Goal: Task Accomplishment & Management: Complete application form

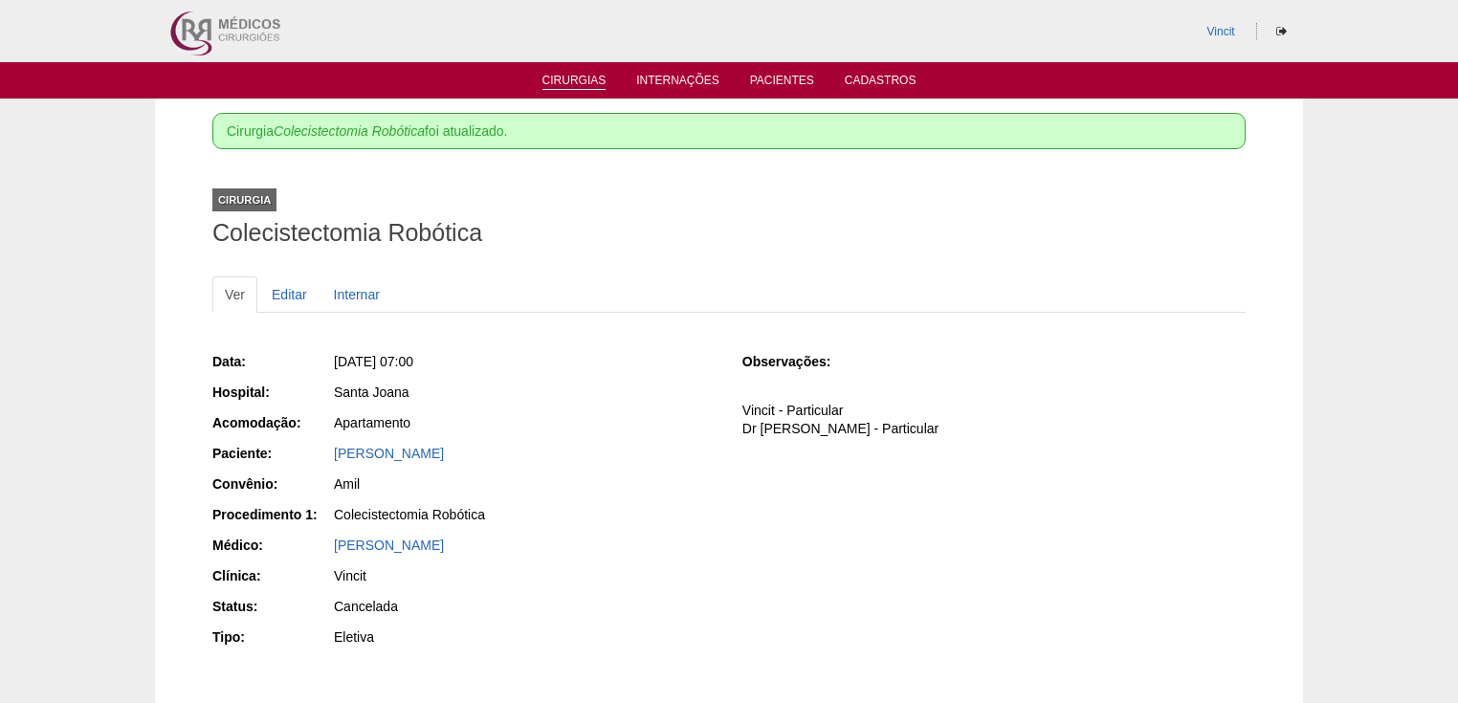
click at [585, 81] on link "Cirurgias" at bounding box center [575, 82] width 64 height 16
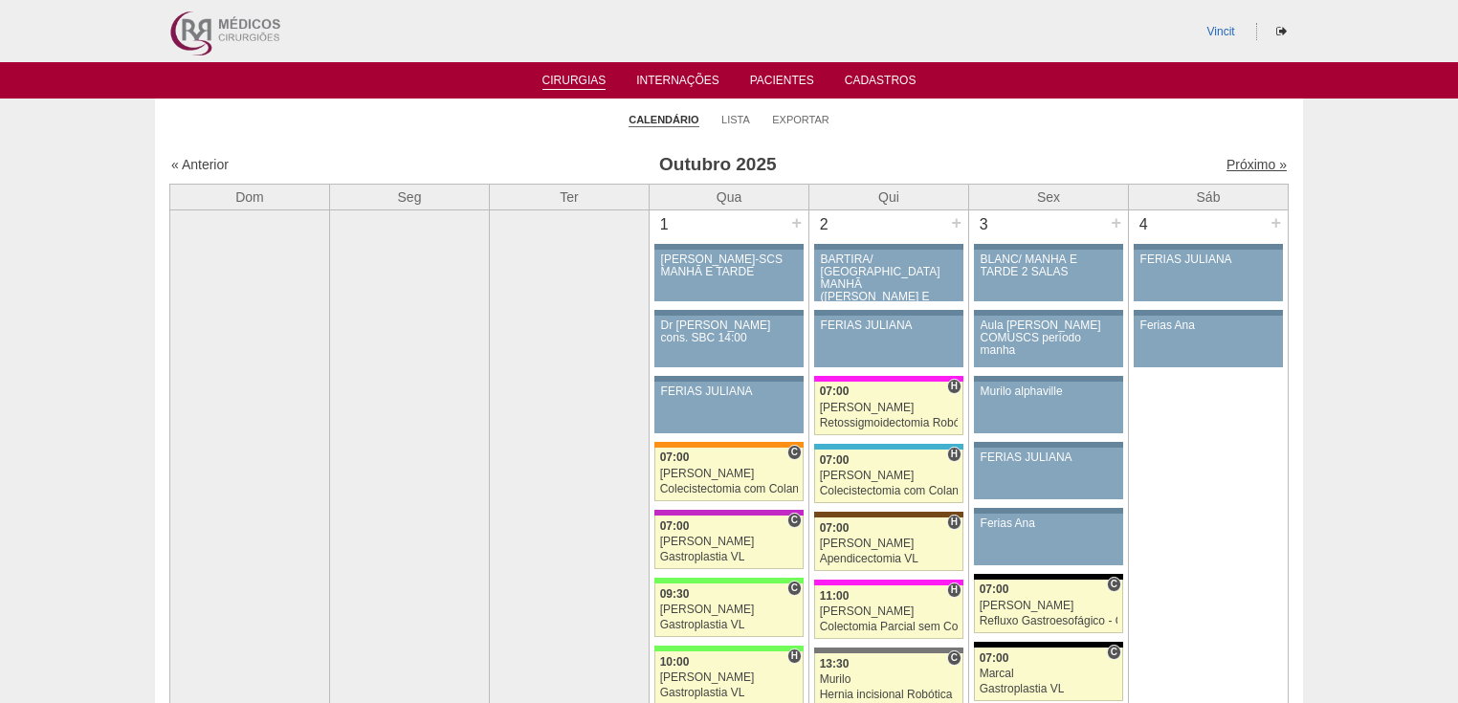
click at [1239, 160] on link "Próximo »" at bounding box center [1257, 164] width 60 height 15
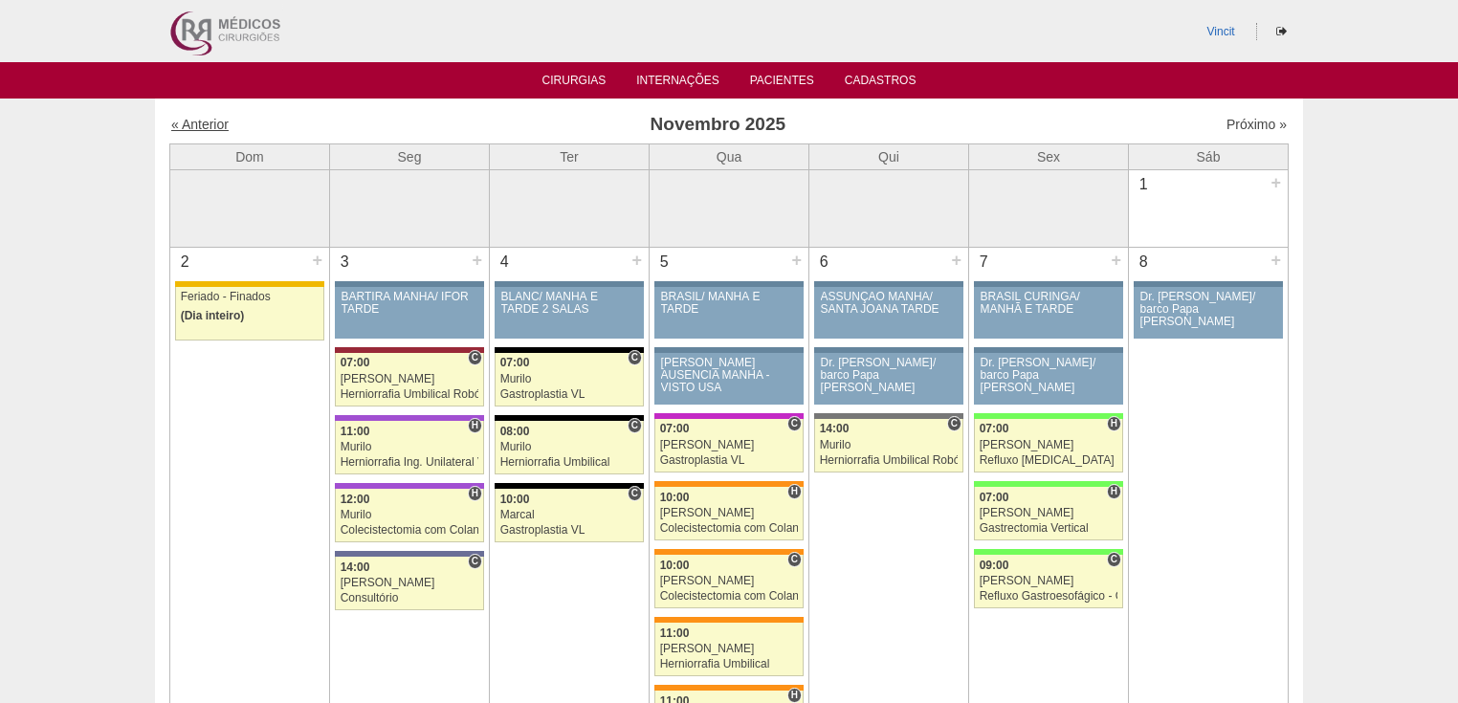
click at [191, 126] on link "« Anterior" at bounding box center [199, 124] width 57 height 15
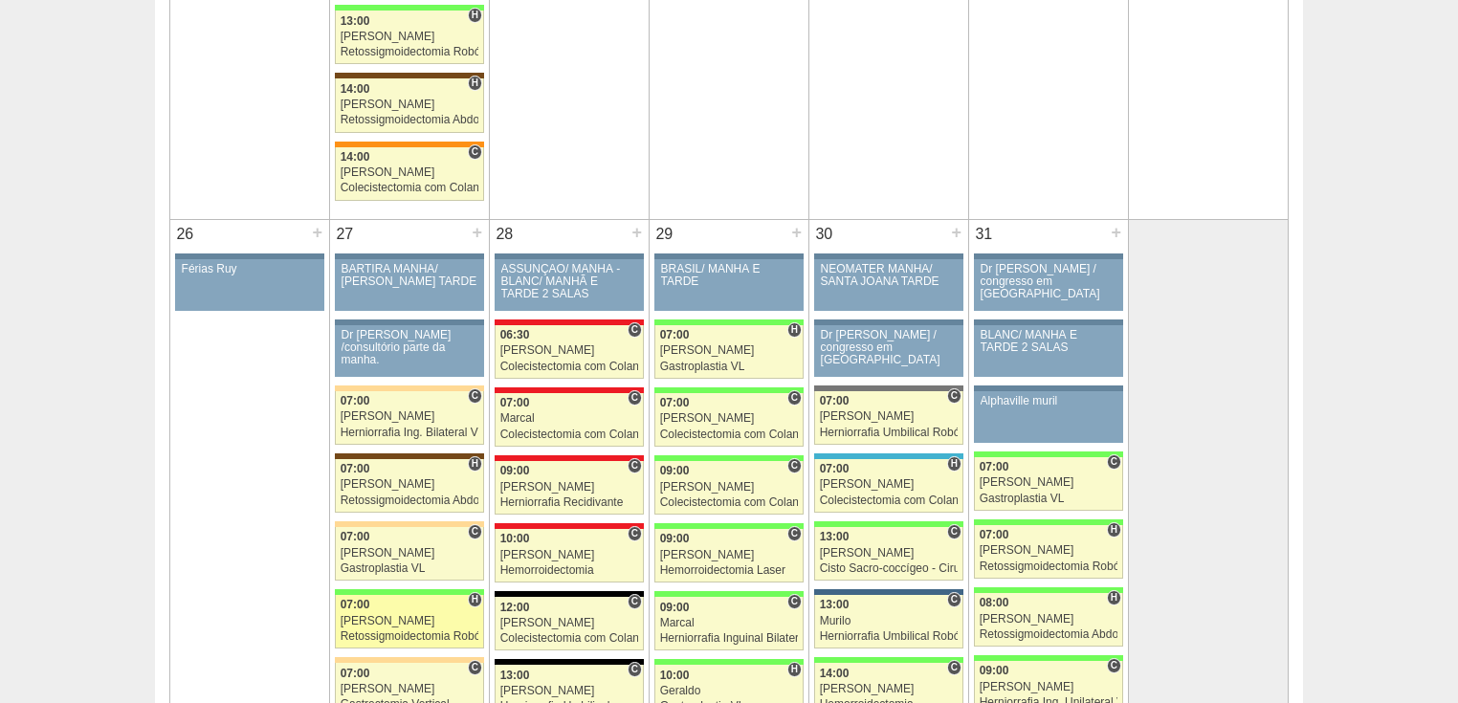
scroll to position [3751, 0]
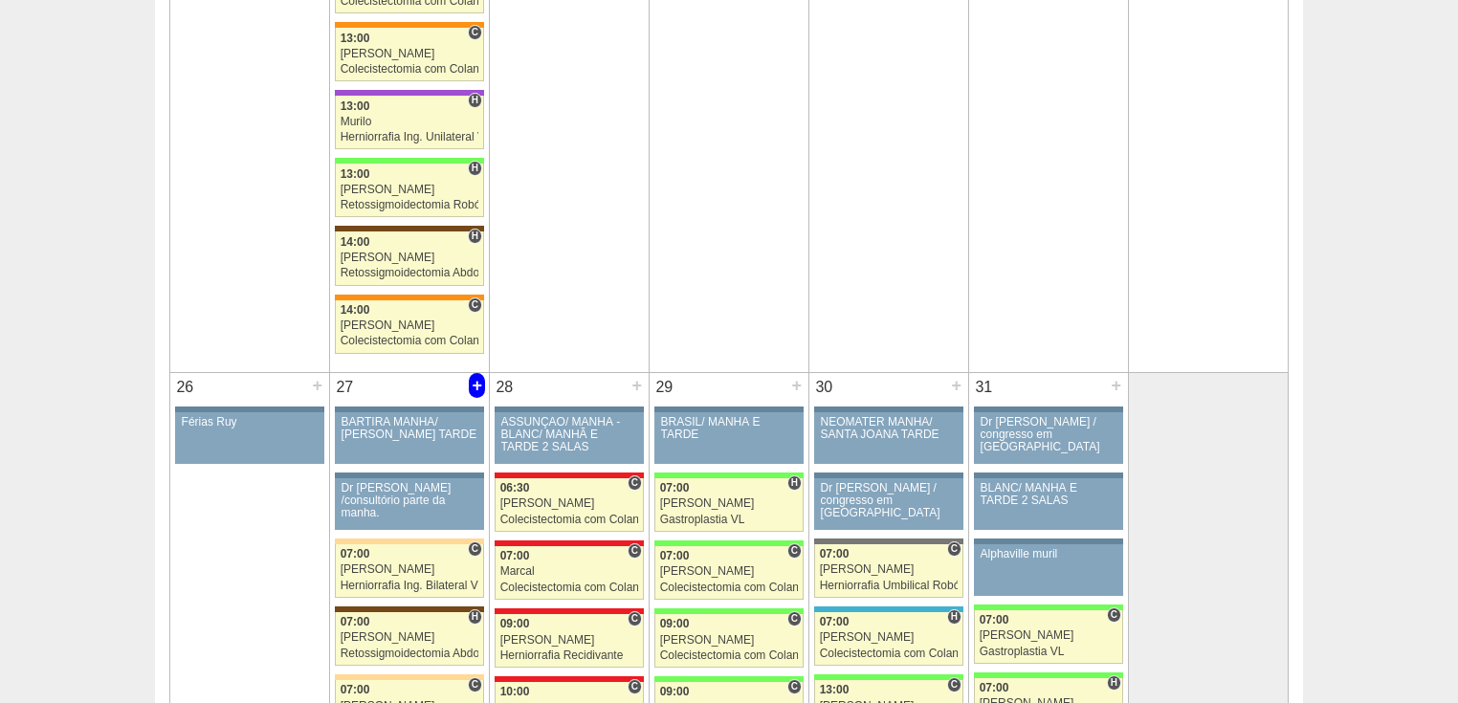
click at [475, 374] on div "+" at bounding box center [477, 385] width 16 height 25
click at [475, 373] on div "+" at bounding box center [477, 385] width 16 height 25
click at [480, 373] on div "+" at bounding box center [477, 385] width 16 height 25
click at [478, 373] on div "+" at bounding box center [477, 385] width 16 height 25
click at [473, 373] on div "+" at bounding box center [477, 385] width 16 height 25
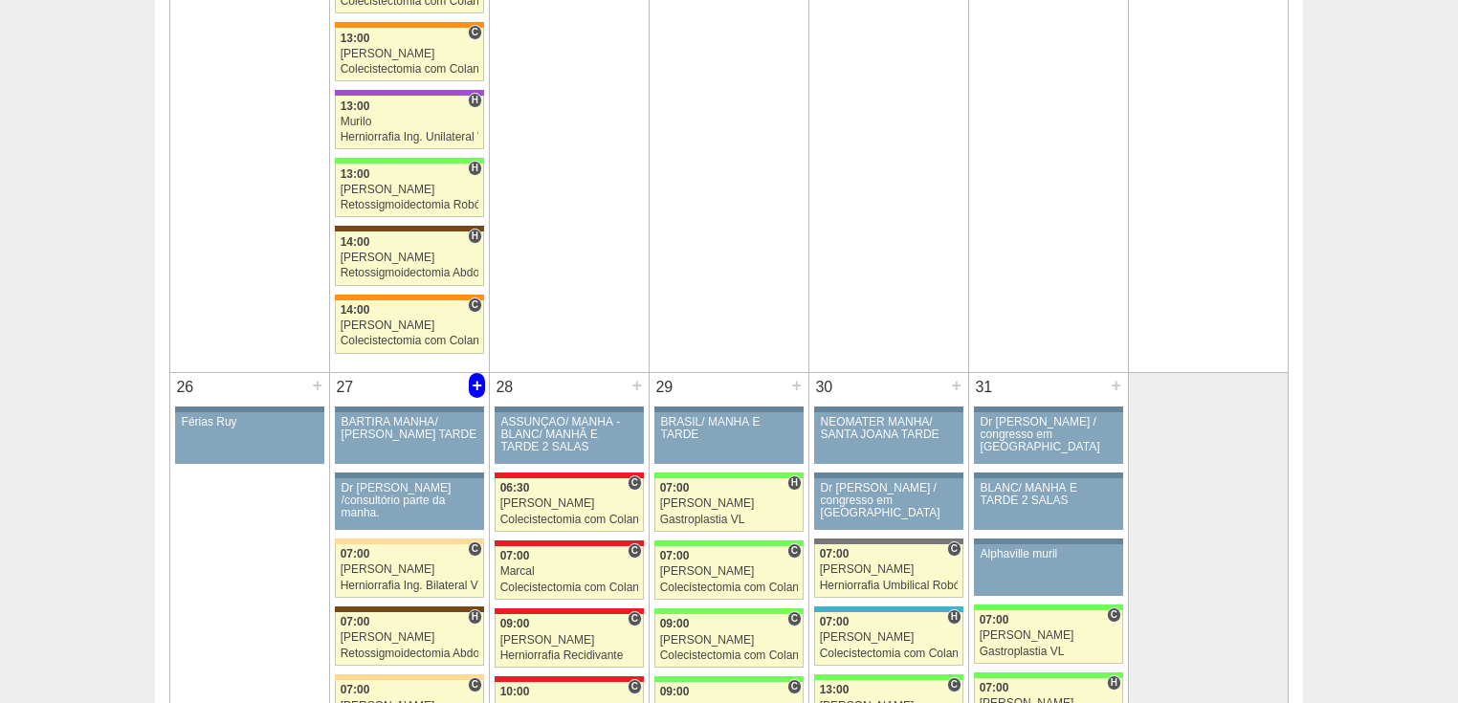
click at [476, 373] on div "+" at bounding box center [477, 385] width 16 height 25
click at [637, 373] on div "+" at bounding box center [637, 385] width 16 height 25
click at [632, 373] on div "+" at bounding box center [637, 385] width 16 height 25
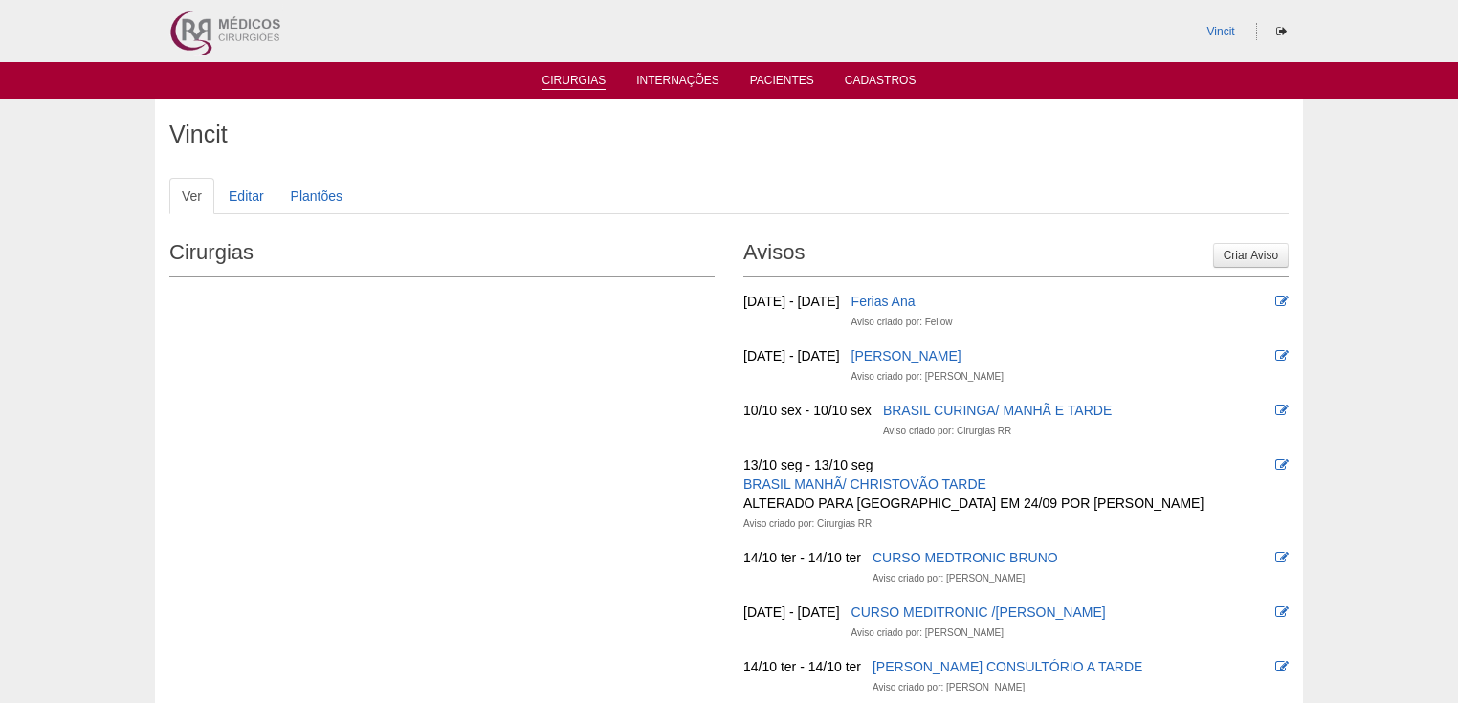
click at [568, 81] on link "Cirurgias" at bounding box center [575, 82] width 64 height 16
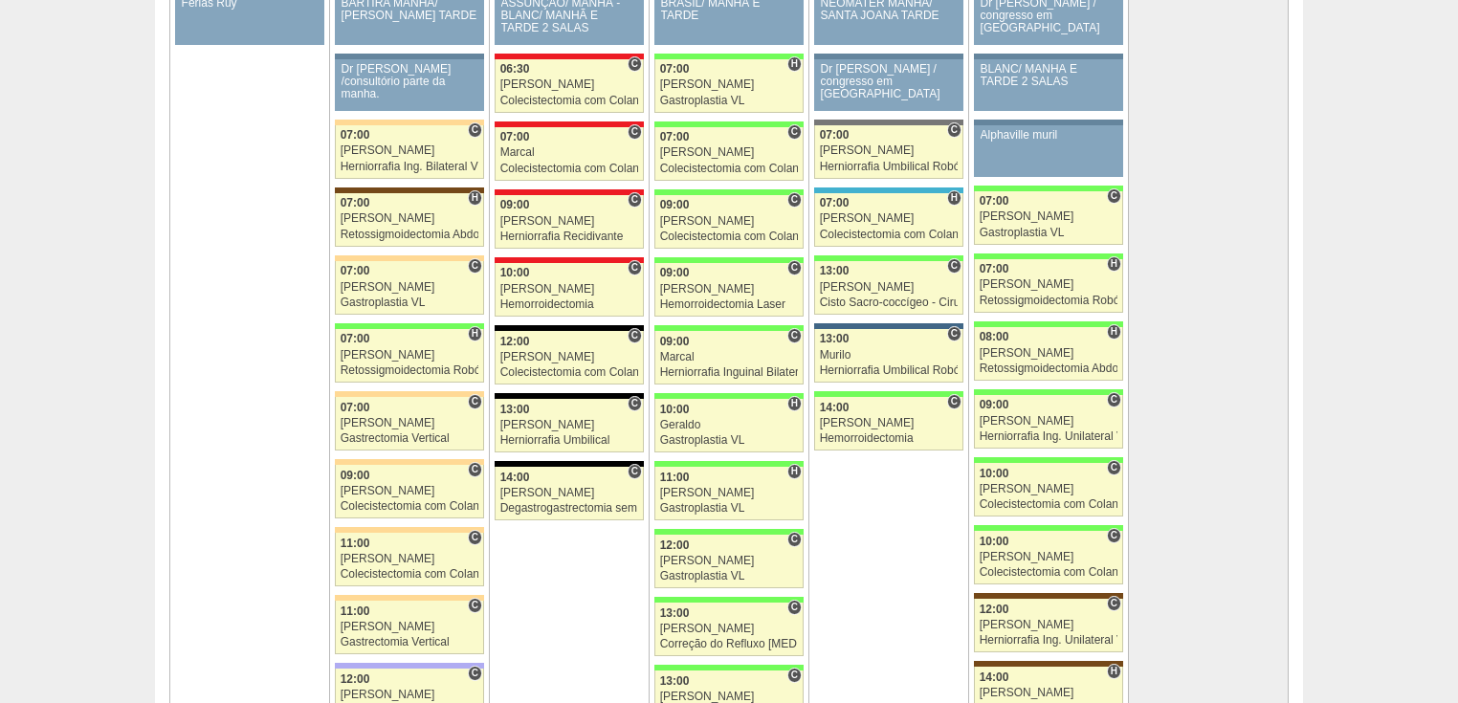
scroll to position [3827, 0]
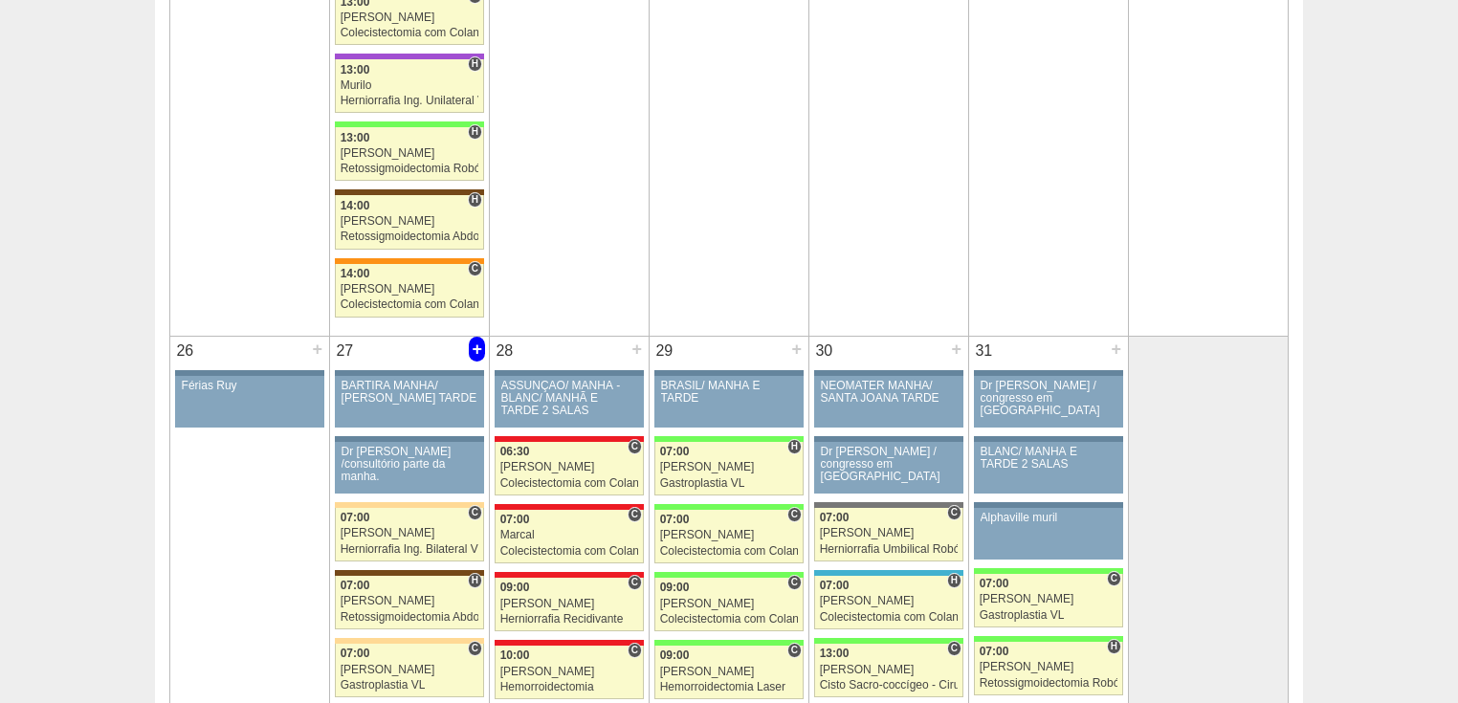
click at [475, 337] on div "+" at bounding box center [477, 349] width 16 height 25
click at [478, 337] on div "+" at bounding box center [477, 349] width 16 height 25
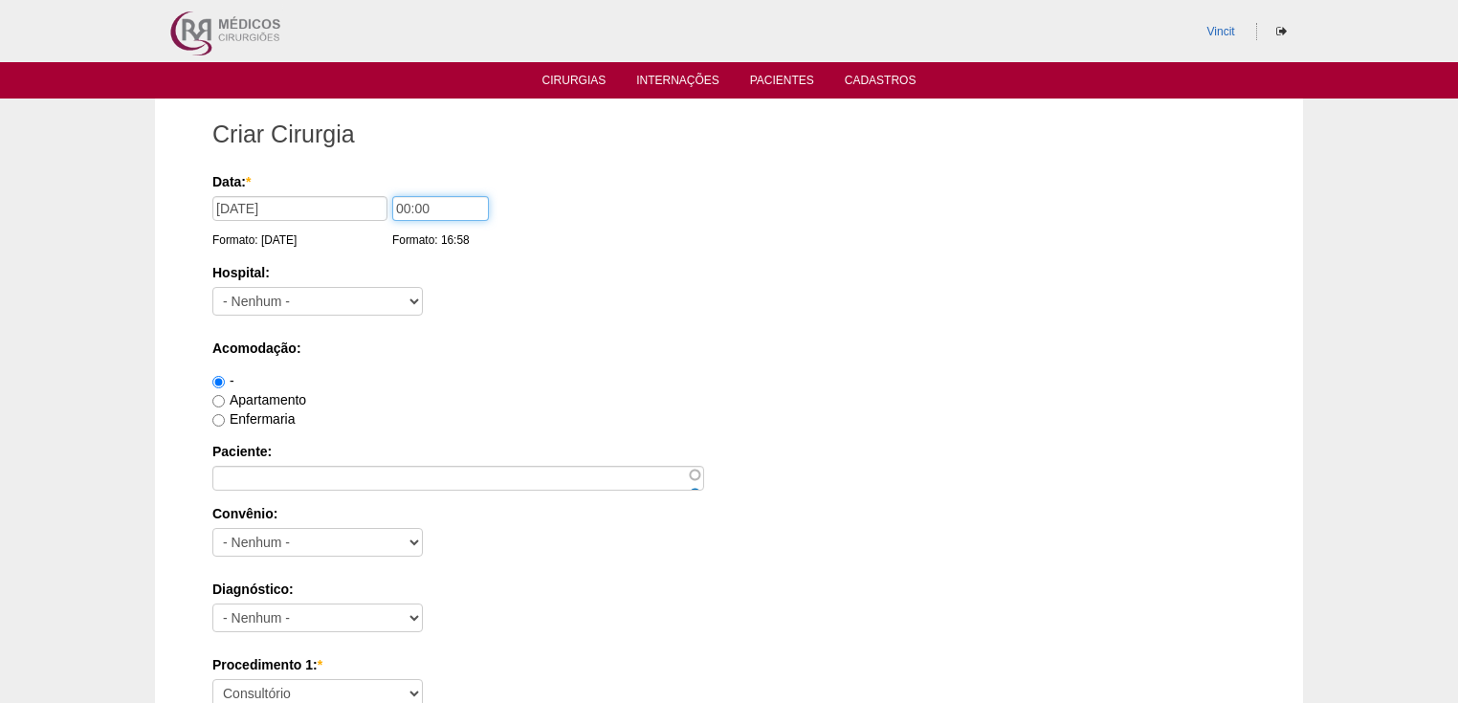
click at [407, 210] on input "00:00" at bounding box center [440, 208] width 97 height 25
click at [306, 299] on select "- Nenhum - 9 de Julho Albert Einstein Alvorada América Assunção Bartira Benefic…" at bounding box center [317, 301] width 210 height 29
click at [410, 207] on input "13:00" at bounding box center [440, 208] width 97 height 25
type input "07:00"
click at [369, 293] on select "- Nenhum - 9 de Julho Albert Einstein Alvorada América Assunção Bartira Benefic…" at bounding box center [317, 301] width 210 height 29
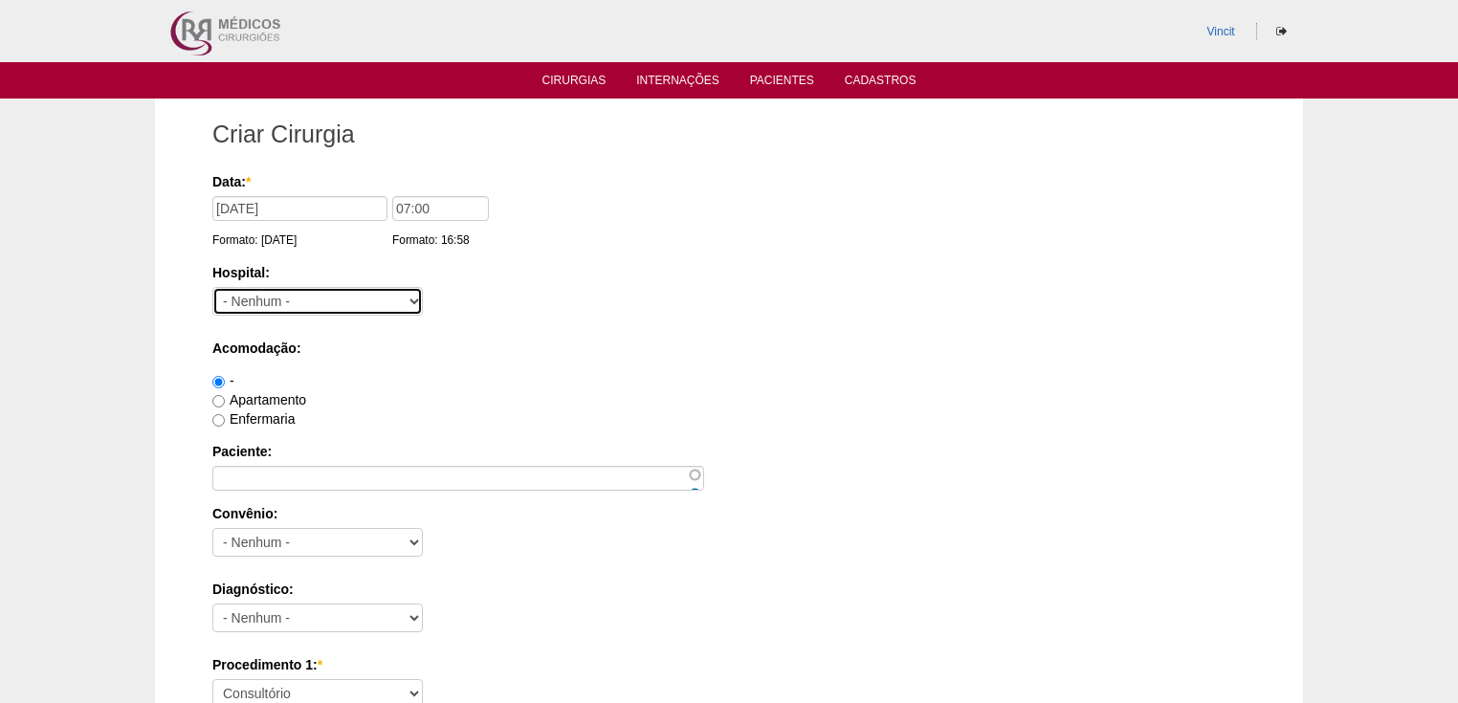
select select "38"
click at [212, 287] on select "- Nenhum - 9 de Julho Albert Einstein Alvorada América Assunção Bartira Benefic…" at bounding box center [317, 301] width 210 height 29
click at [220, 402] on input "Apartamento" at bounding box center [218, 401] width 12 height 12
radio input "true"
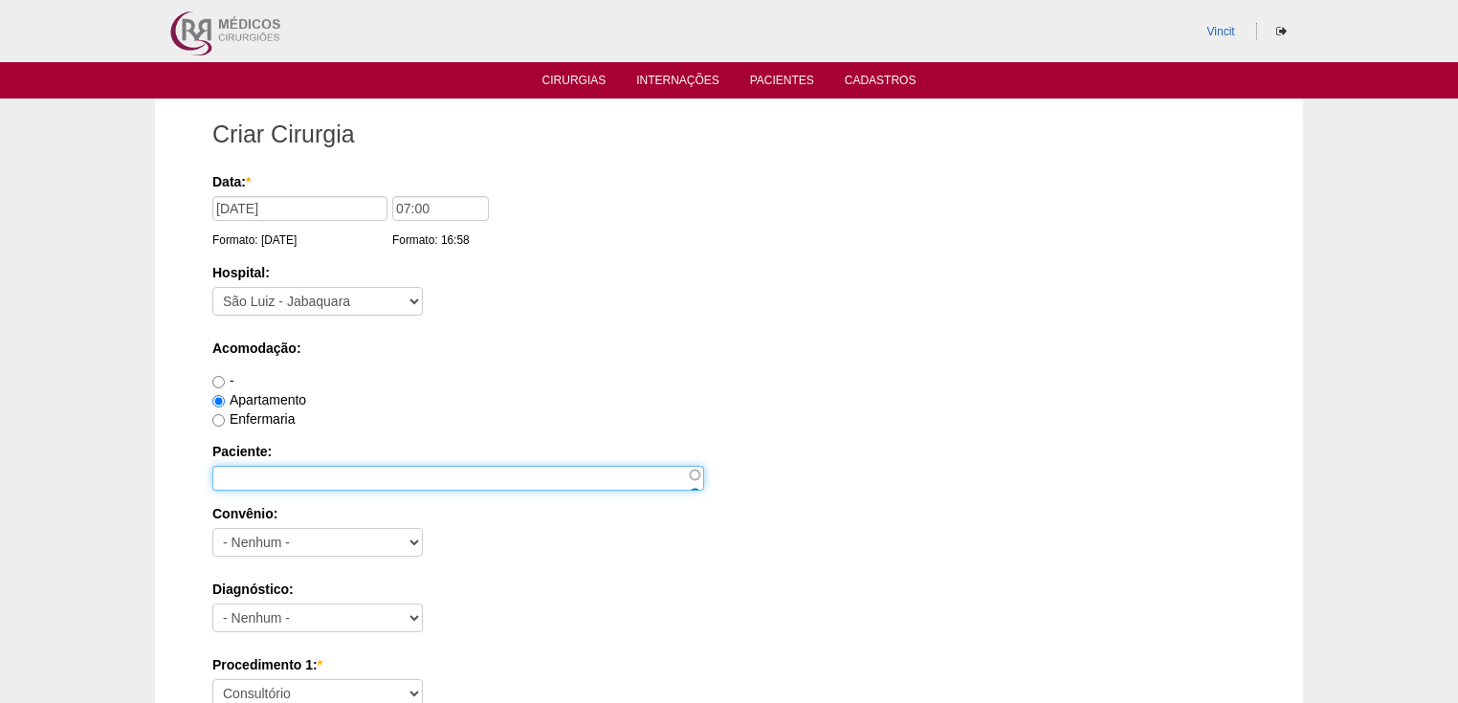
click at [257, 474] on input "Paciente:" at bounding box center [458, 478] width 492 height 25
paste input "[PERSON_NAME]"
type input "[PERSON_NAME]"
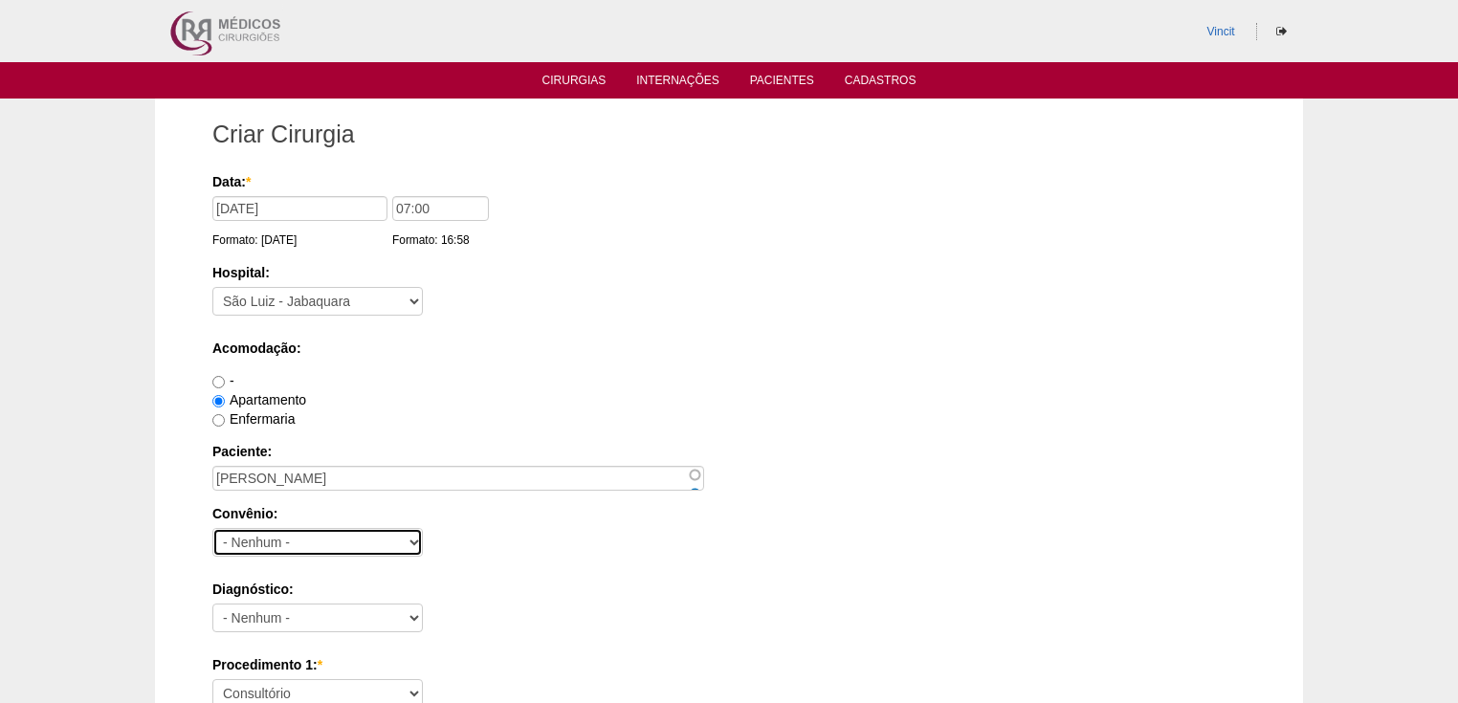
click at [371, 546] on select "- Nenhum - Abet Afresp Allianz Amil Blue Life Caasp Cabesp Caixa de Pensões Car…" at bounding box center [317, 542] width 210 height 29
select select "4039"
click at [212, 528] on select "- Nenhum - Abet Afresp Allianz Amil Blue Life Caasp Cabesp Caixa de Pensões Car…" at bounding box center [317, 542] width 210 height 29
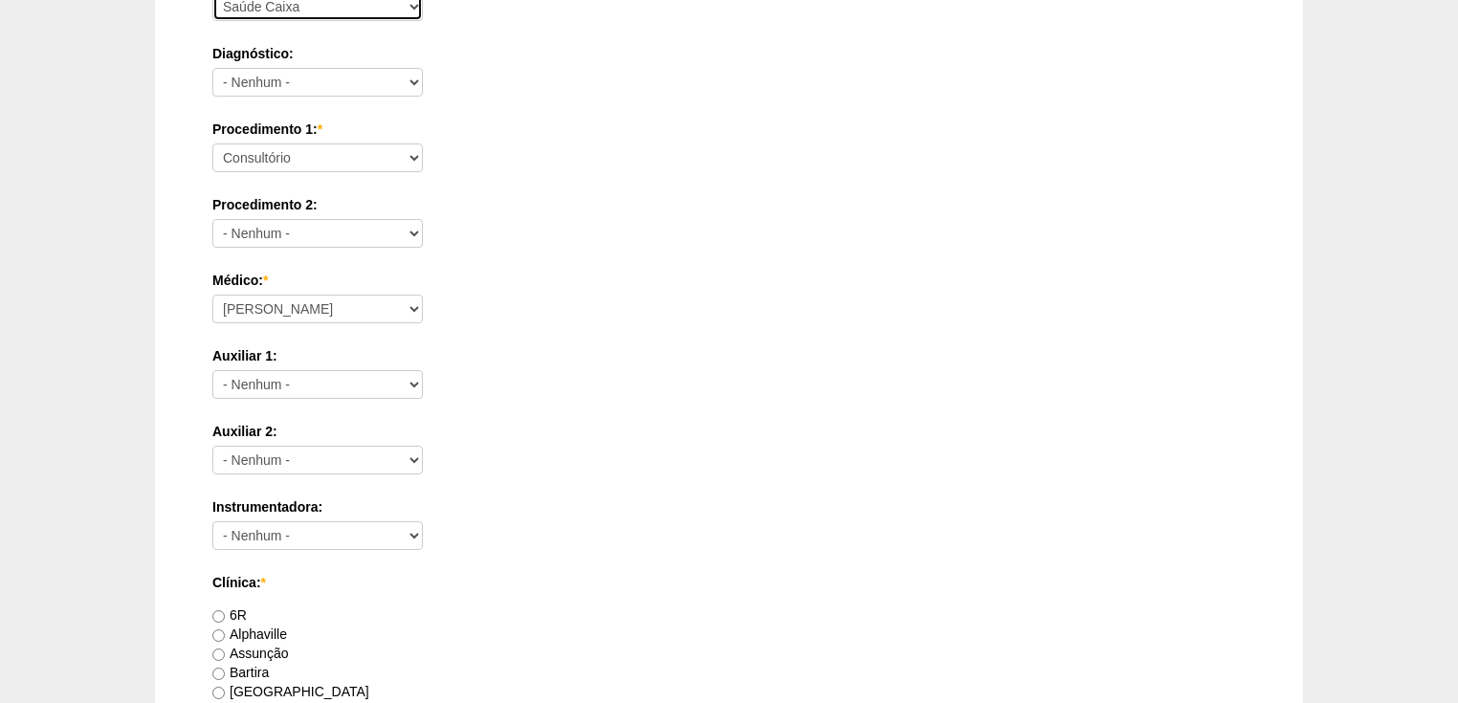
scroll to position [383, 0]
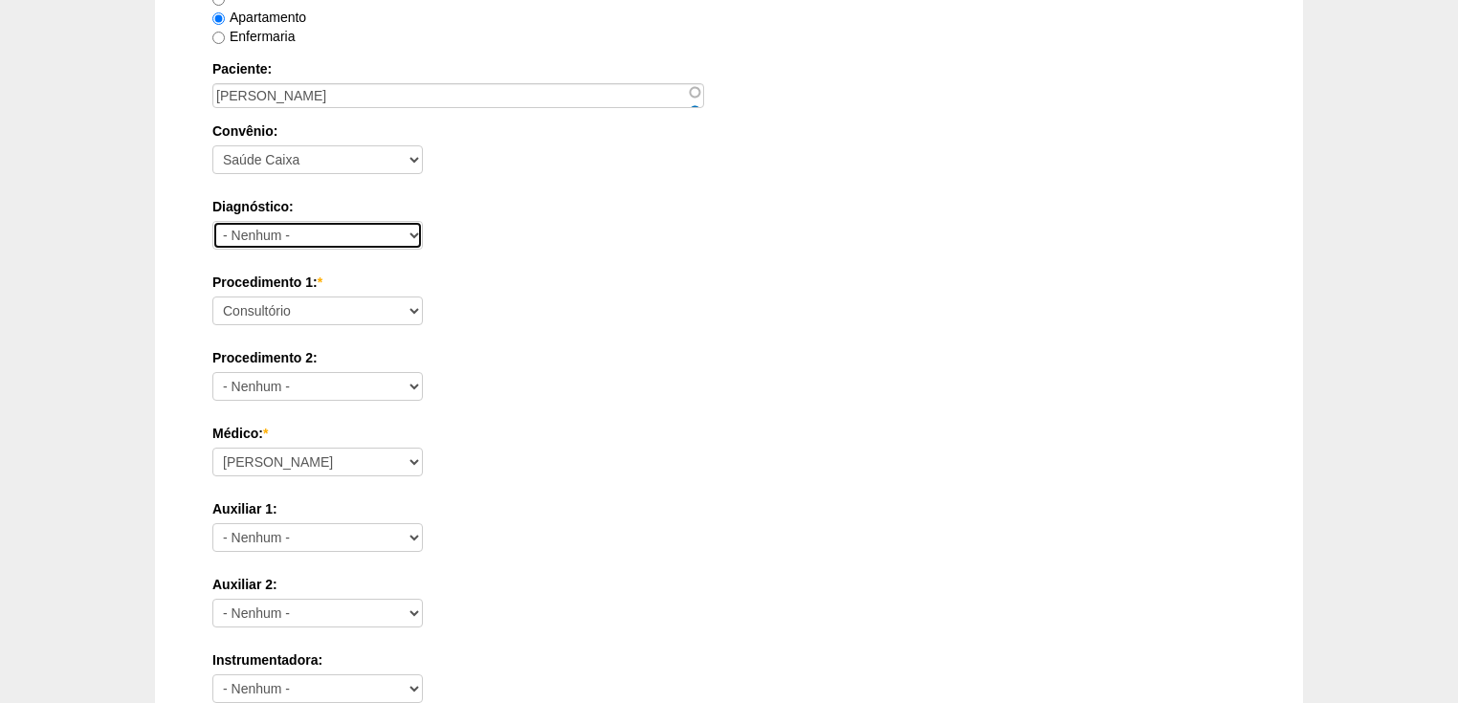
click at [294, 233] on select "- Nenhum - Abdome Agudo Abscesso Hepático Abscesso Perianal Abscesso Peritoneal…" at bounding box center [317, 235] width 210 height 29
select select "3897"
click at [212, 221] on select "- Nenhum - Abdome Agudo Abscesso Hepático Abscesso Perianal Abscesso Peritoneal…" at bounding box center [317, 235] width 210 height 29
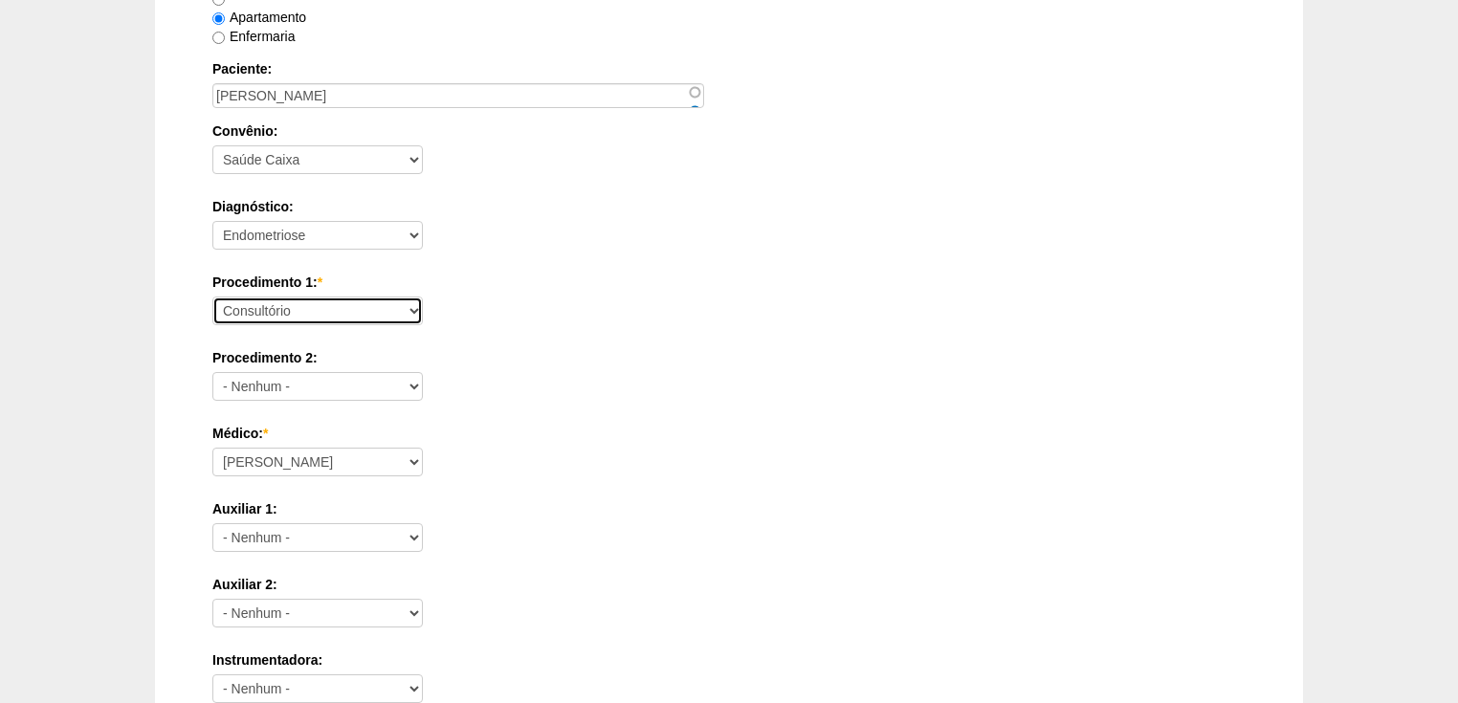
click at [277, 306] on select "Consultório Abscesso Hepático - Drenagem Abscesso perianal Amputação Abdômino P…" at bounding box center [317, 311] width 210 height 29
select select "31203"
click at [212, 297] on select "Consultório Abscesso Hepático - Drenagem Abscesso perianal Amputação Abdômino P…" at bounding box center [317, 311] width 210 height 29
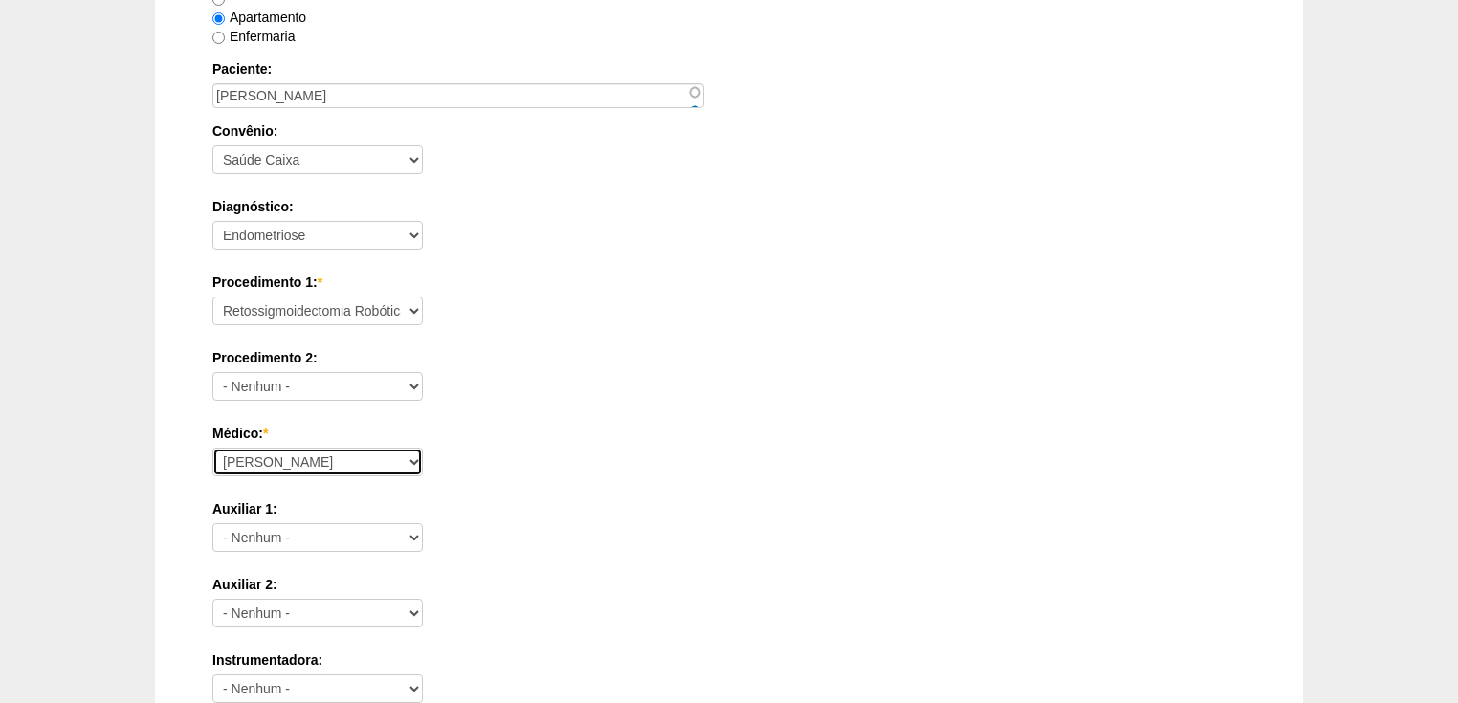
click at [275, 455] on select "Ana Paula Bruno Felipe Rossi Geraldo Igor Benevides Isabella Juliana Luiz Guilh…" at bounding box center [317, 462] width 210 height 29
select select "47"
click at [212, 448] on select "Ana Paula Bruno Felipe Rossi Geraldo Igor Benevides Isabella Juliana Luiz Guilh…" at bounding box center [317, 462] width 210 height 29
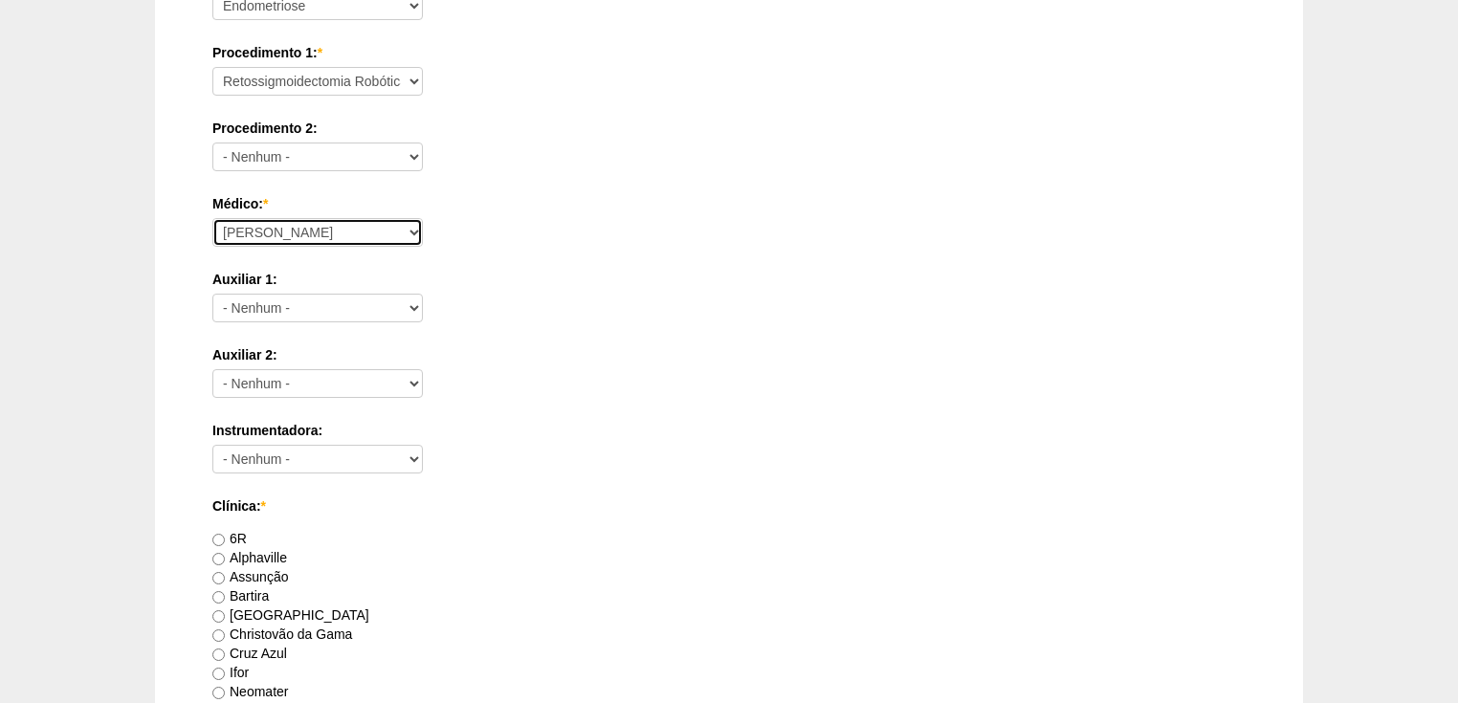
scroll to position [842, 0]
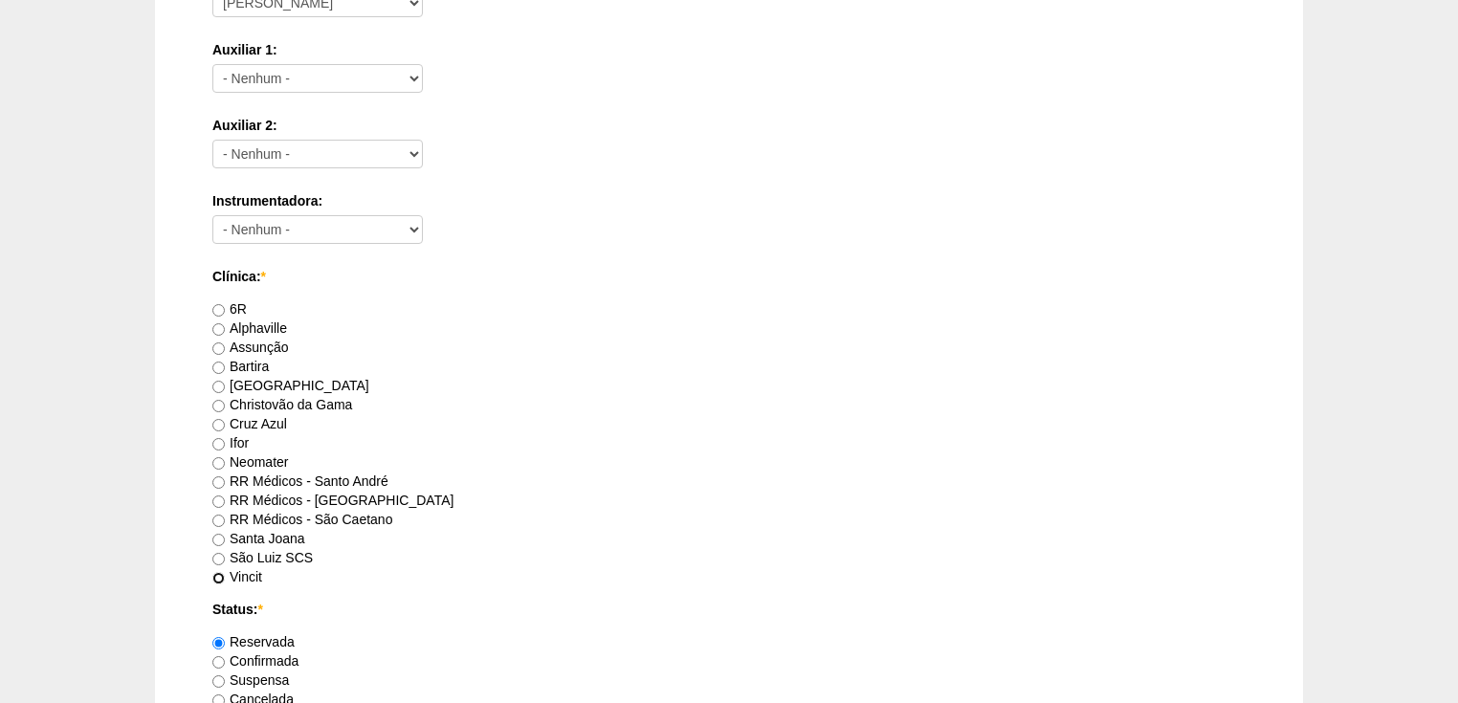
click at [219, 575] on input "Vincit" at bounding box center [218, 578] width 12 height 12
radio input "true"
click at [216, 657] on input "Confirmada" at bounding box center [218, 662] width 12 height 12
radio input "true"
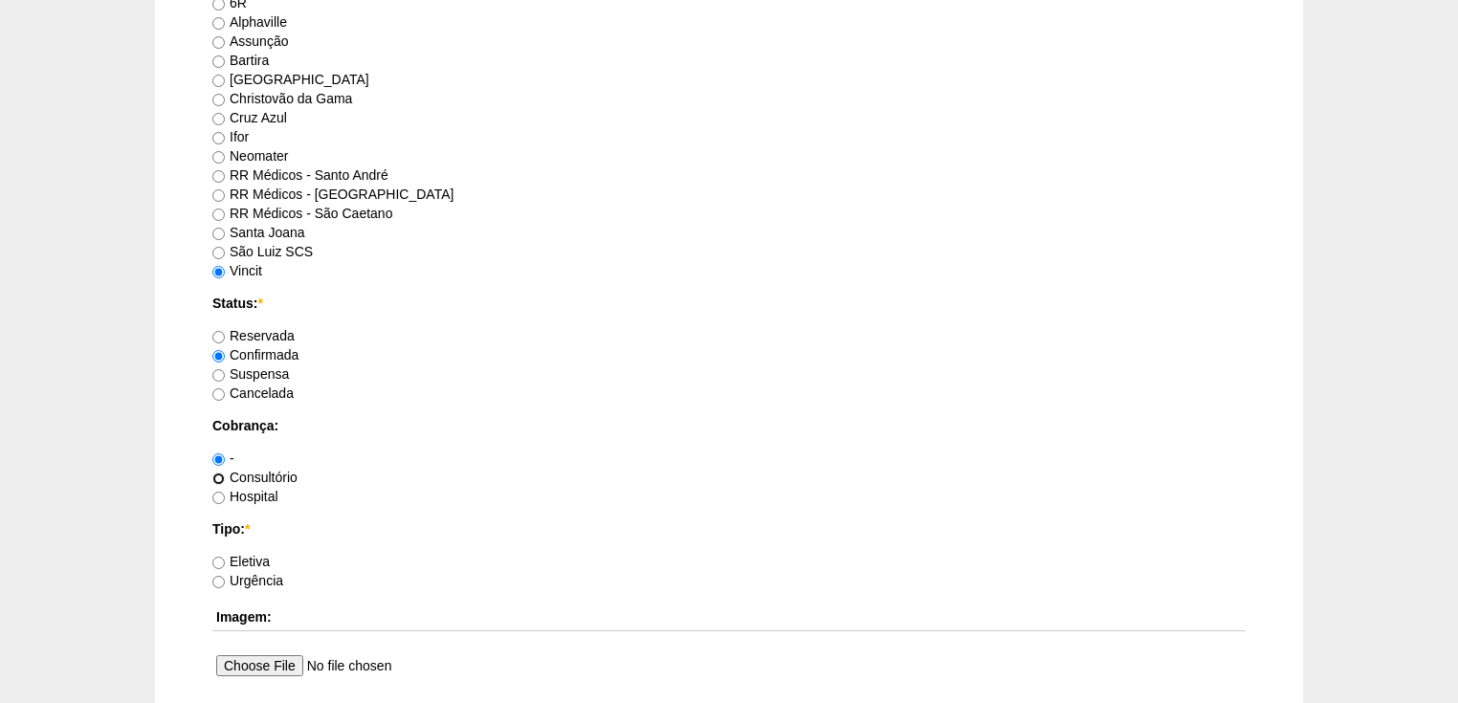
click at [215, 475] on input "Consultório" at bounding box center [218, 479] width 12 height 12
radio input "true"
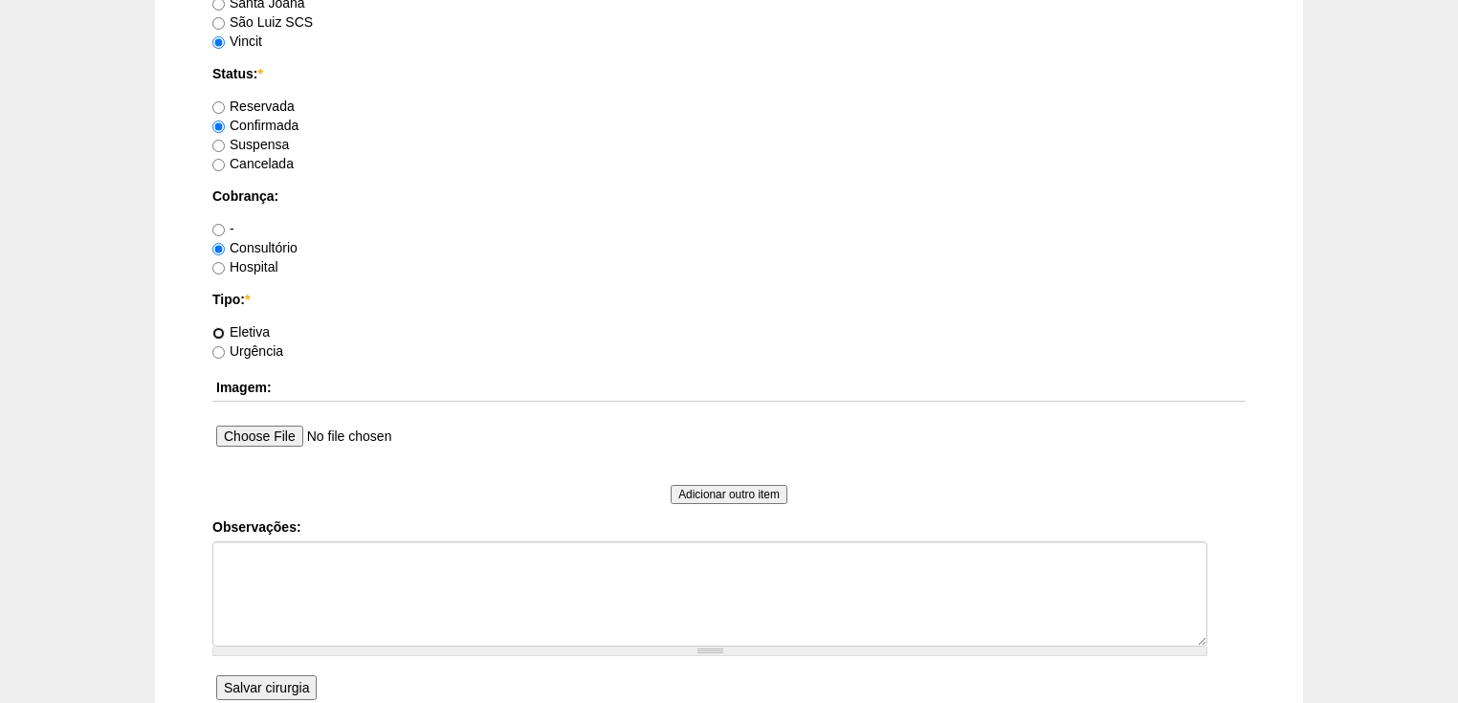
click at [217, 330] on input "Eletiva" at bounding box center [218, 333] width 12 height 12
radio input "true"
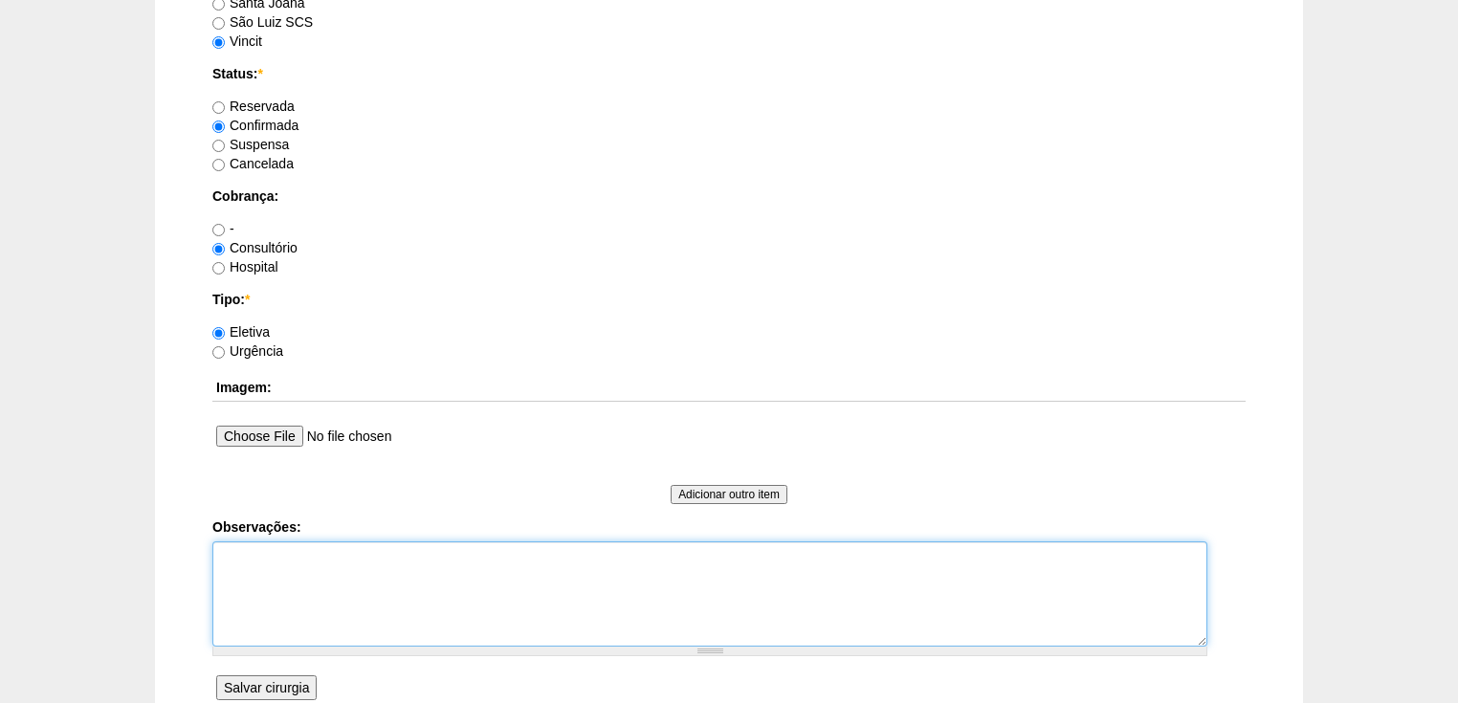
click at [249, 545] on textarea "Observações:" at bounding box center [709, 594] width 995 height 105
type textarea "Vincit - tudo pelo Dr Raphael Said Dr Raphael - Faturda autorizada"
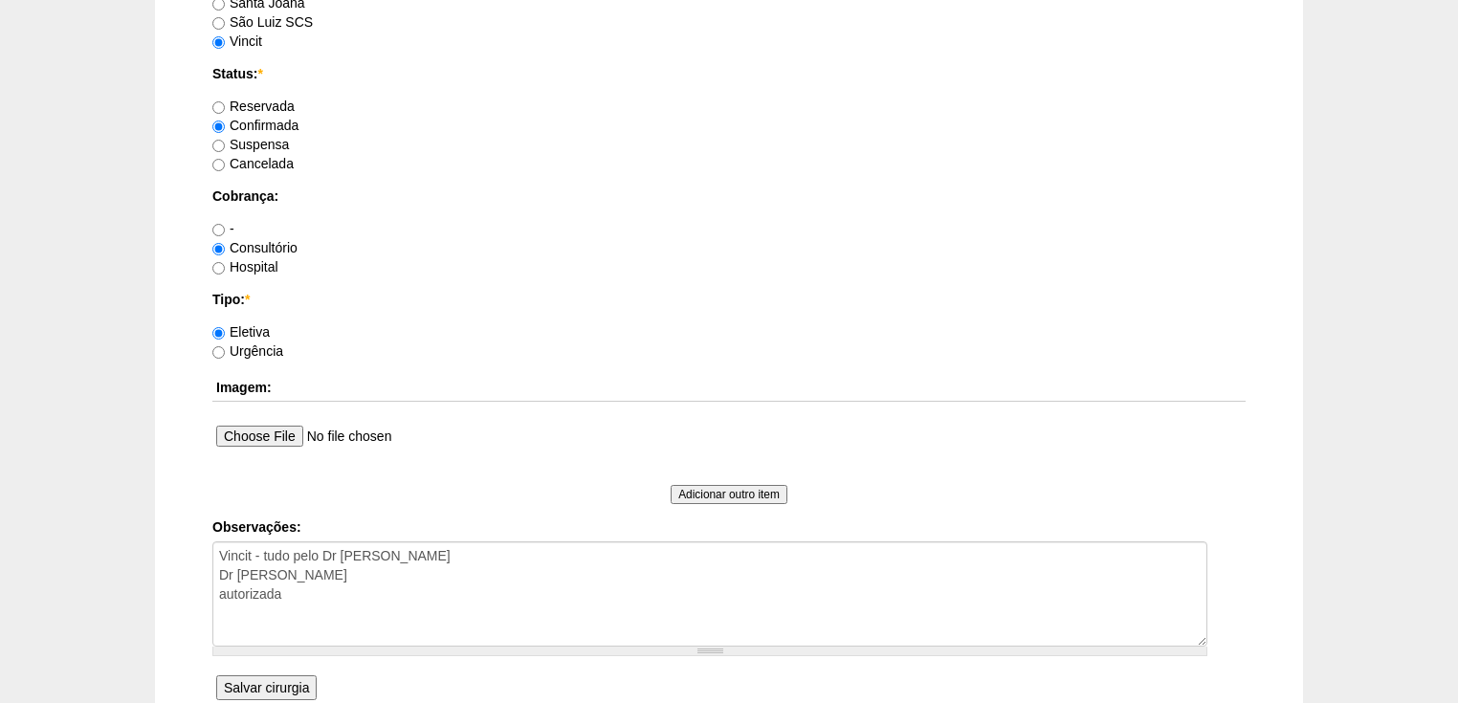
click at [254, 683] on input "Salvar cirurgia" at bounding box center [266, 688] width 100 height 25
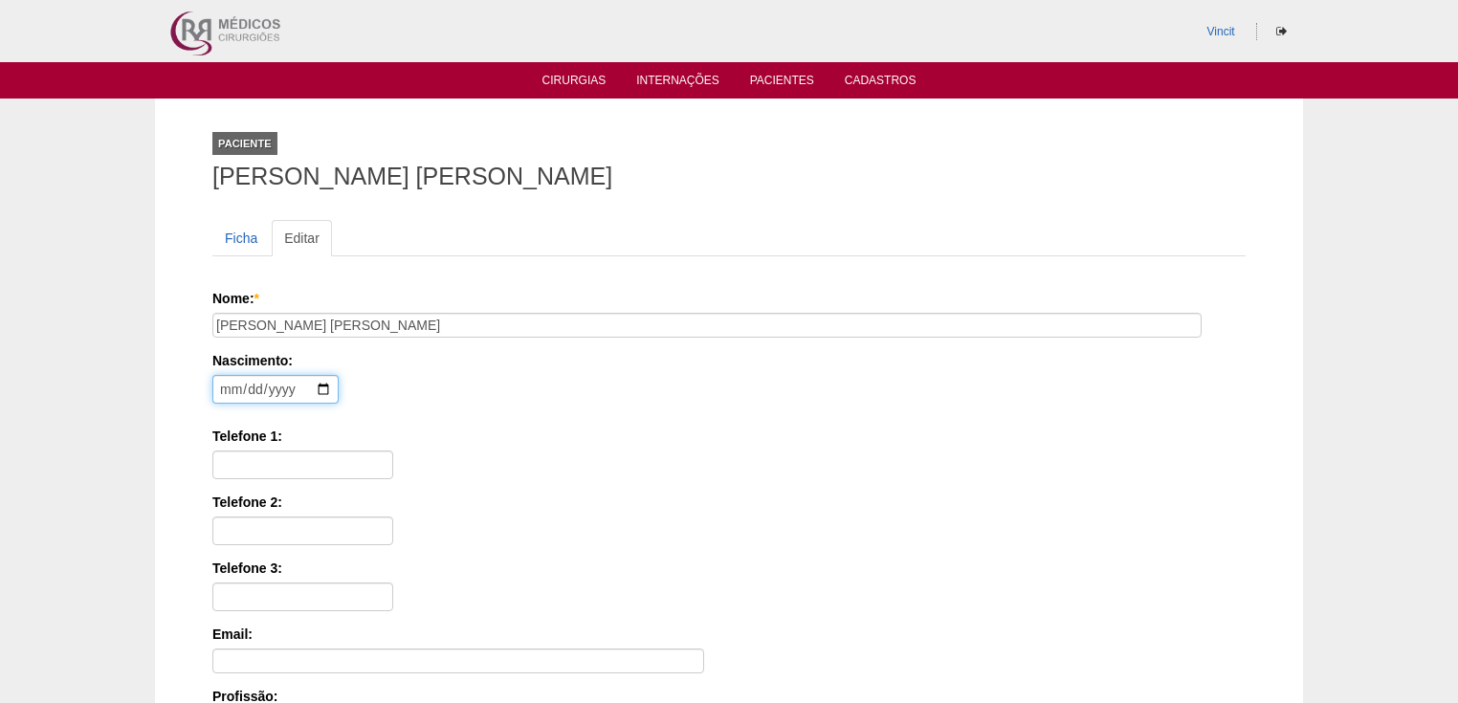
click at [224, 380] on input "date" at bounding box center [275, 389] width 126 height 29
type input "[DATE]"
click at [272, 470] on input "Telefone 1:" at bounding box center [302, 465] width 181 height 29
paste input "[PHONE_NUMBER]"
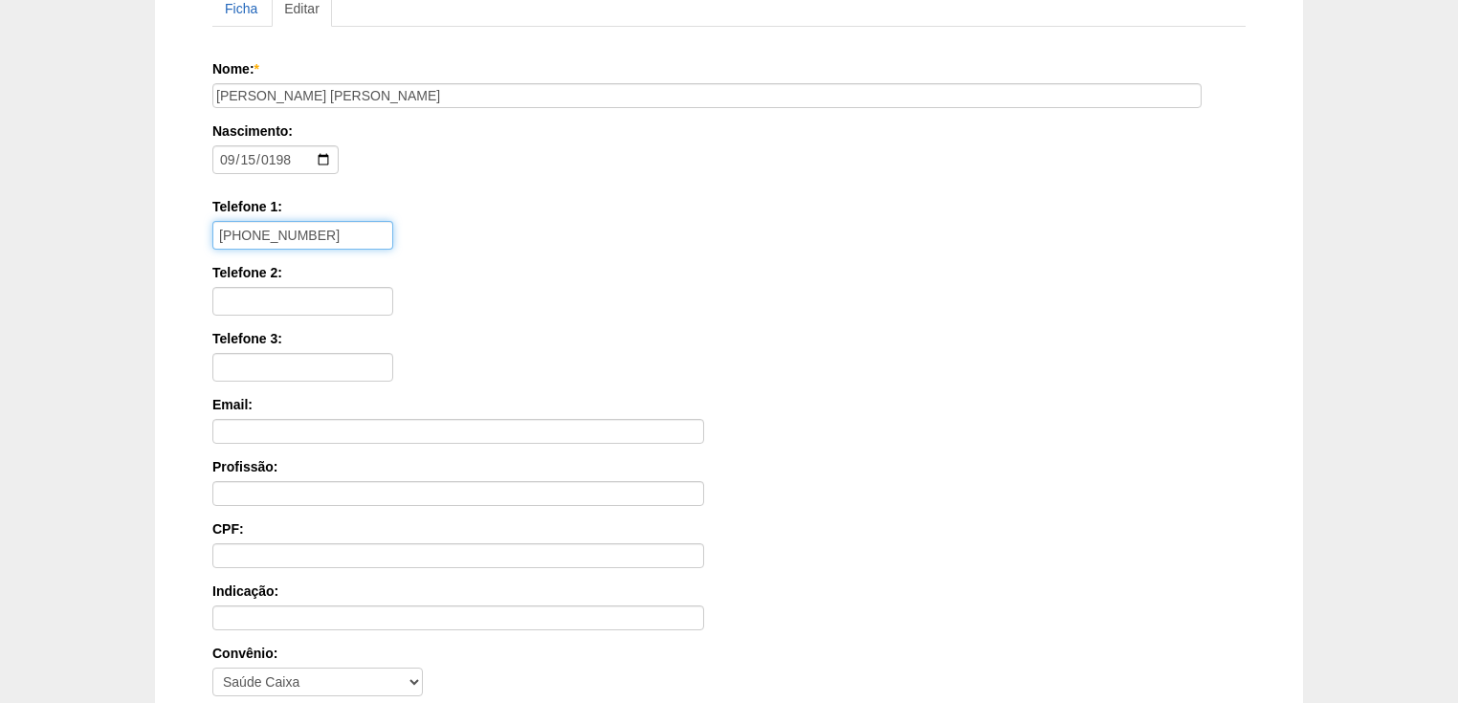
scroll to position [459, 0]
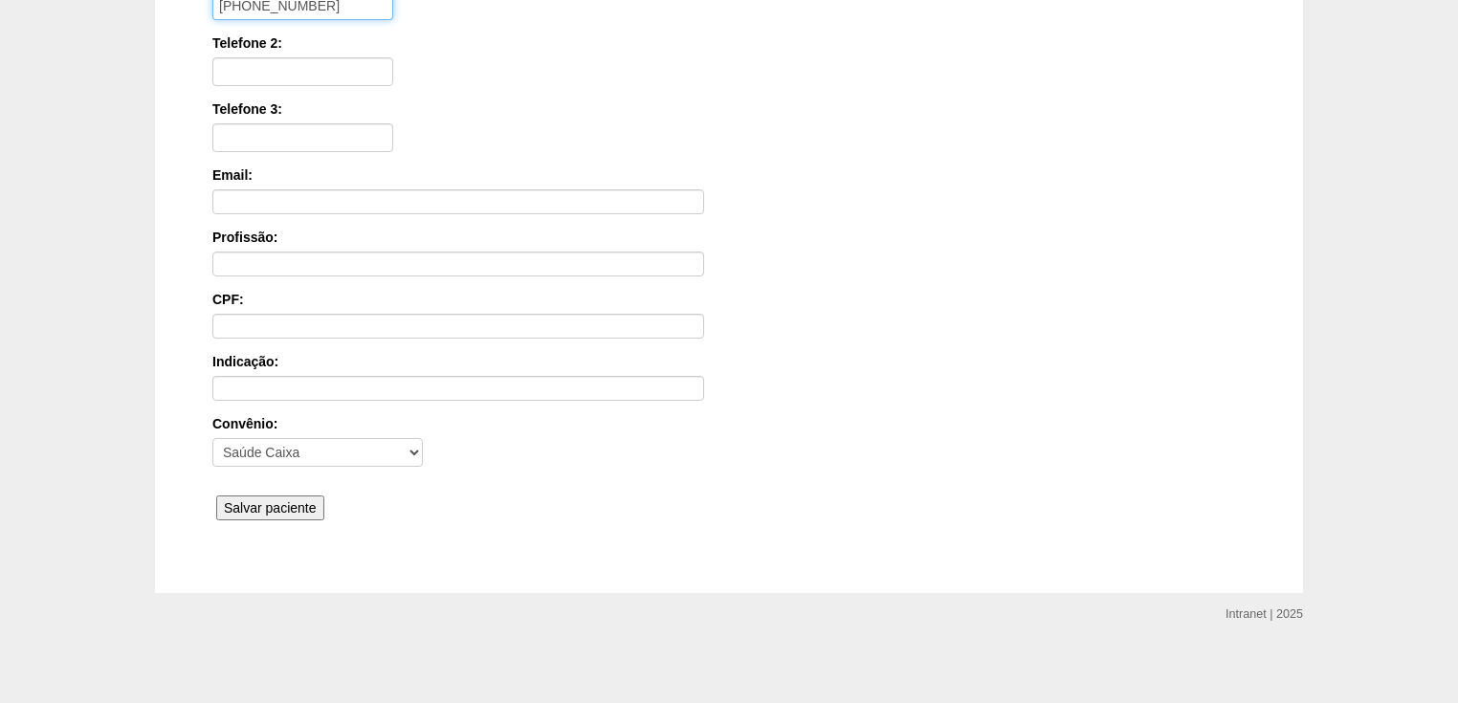
type input "[PHONE_NUMBER]"
click at [261, 499] on input "Salvar paciente" at bounding box center [270, 508] width 108 height 25
